Goal: Task Accomplishment & Management: Complete application form

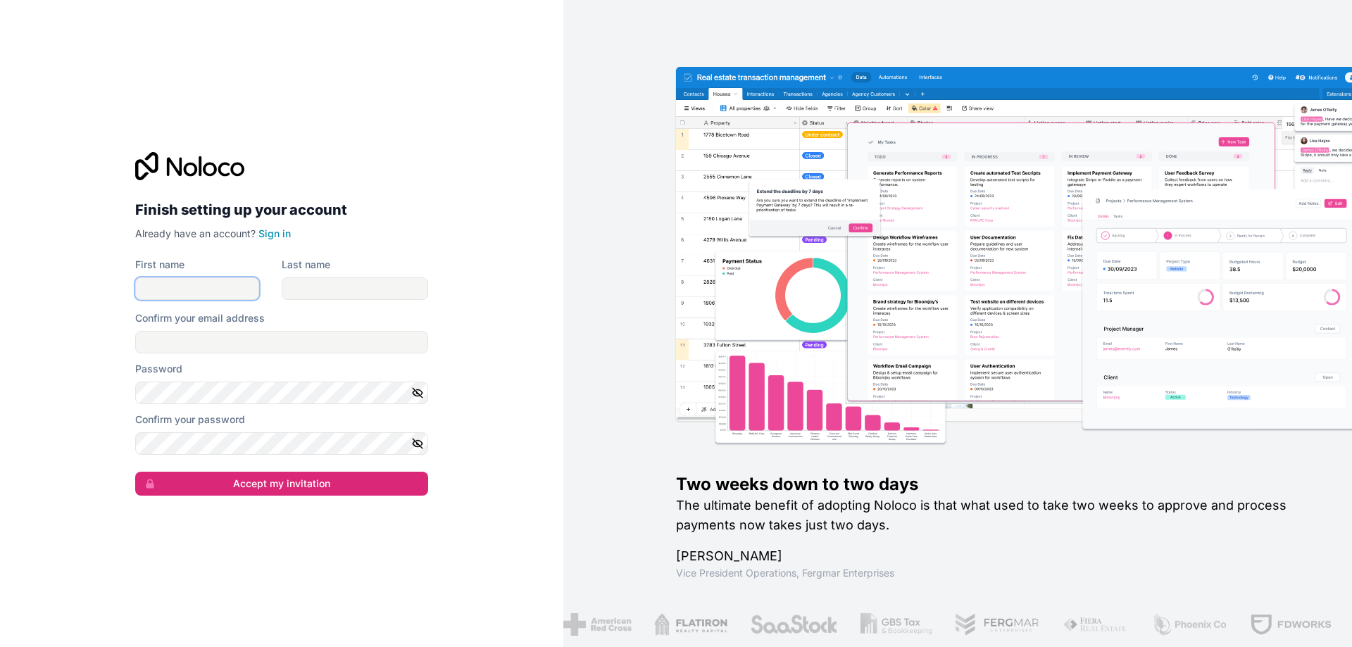
click at [182, 296] on input "First name" at bounding box center [197, 288] width 124 height 23
type input "[PERSON_NAME]"
type input "Rocolcol"
click at [251, 344] on input "[EMAIL_ADDRESS][DOMAIN_NAME]" at bounding box center [281, 342] width 293 height 23
drag, startPoint x: 290, startPoint y: 344, endPoint x: 0, endPoint y: 320, distance: 291.1
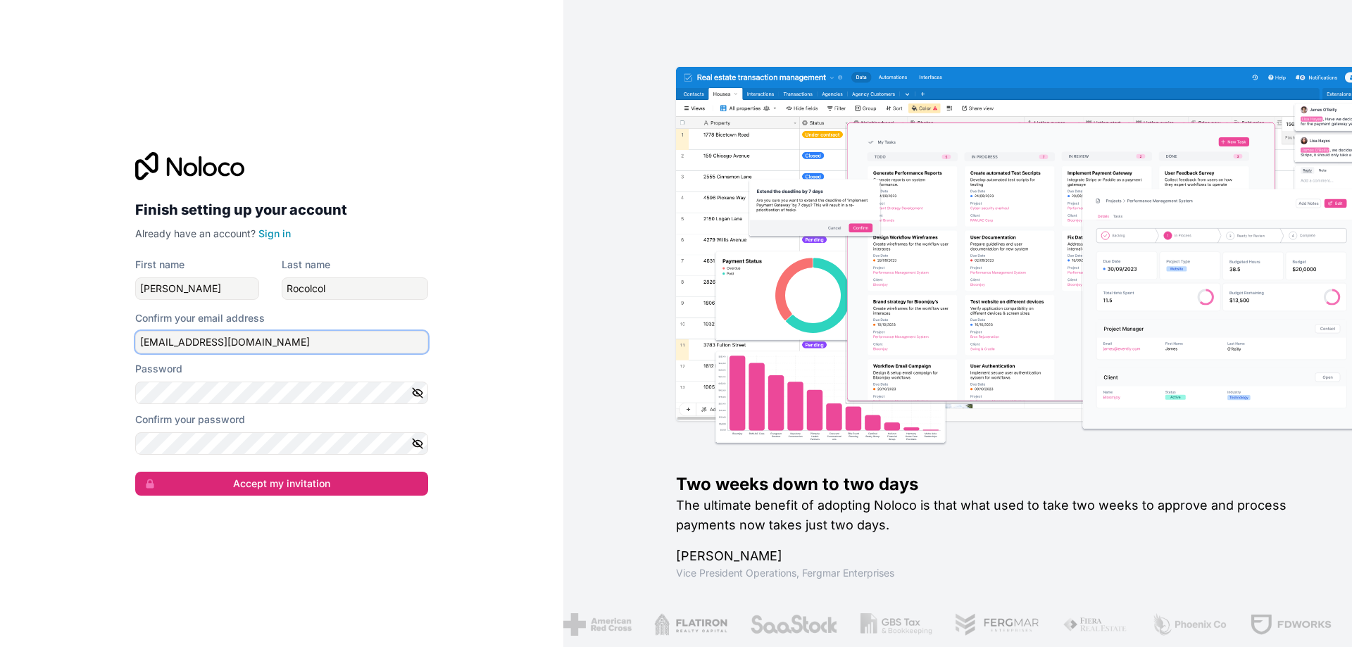
click at [0, 320] on div "Finish setting up your account Already have an account? Sign in First name [PER…" at bounding box center [281, 323] width 563 height 647
type input "[PERSON_NAME][EMAIL_ADDRESS][DOMAIN_NAME]"
click at [135, 472] on button "Accept my invitation" at bounding box center [281, 484] width 293 height 24
click at [508, 440] on div "Finish setting up your account Already have an account? Sign in First name [PER…" at bounding box center [281, 323] width 563 height 647
click at [280, 492] on button "Accept my invitation" at bounding box center [281, 484] width 293 height 24
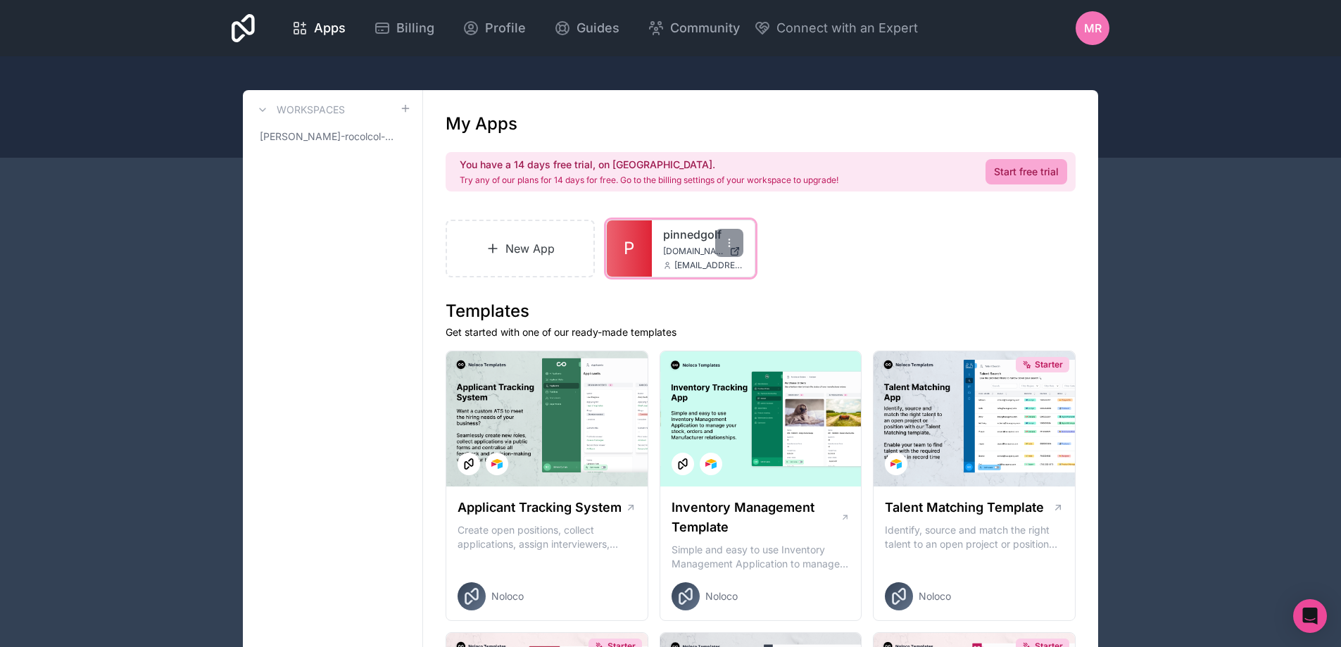
click at [671, 260] on div "[EMAIL_ADDRESS][DOMAIN_NAME]" at bounding box center [703, 265] width 80 height 11
click at [675, 255] on span "[DOMAIN_NAME]" at bounding box center [693, 251] width 61 height 11
